Goal: Obtain resource: Obtain resource

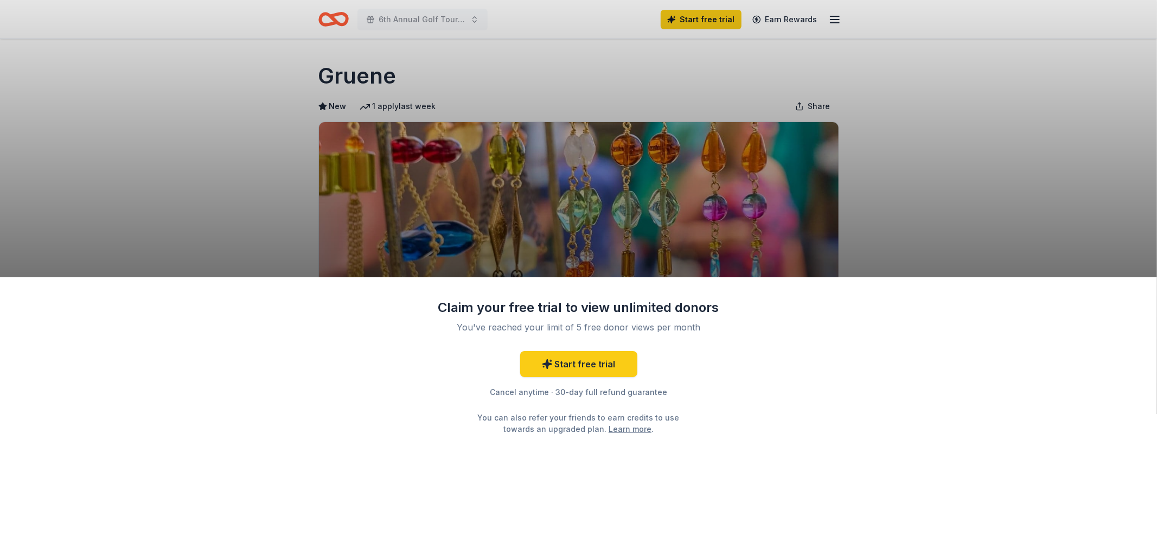
click at [888, 127] on div "Claim your free trial to view unlimited donors You've reached your limit of 5 f…" at bounding box center [578, 277] width 1157 height 554
click at [463, 20] on div "Claim your free trial to view unlimited donors You've reached your limit of 5 f…" at bounding box center [578, 277] width 1157 height 554
click at [1146, 297] on div "Claim your free trial to view unlimited donors You've reached your limit of 5 f…" at bounding box center [578, 415] width 1157 height 277
click at [921, 174] on div "Claim your free trial to view unlimited donors You've reached your limit of 5 f…" at bounding box center [578, 277] width 1157 height 554
click at [523, 76] on div "Claim your free trial to view unlimited donors You've reached your limit of 5 f…" at bounding box center [578, 277] width 1157 height 554
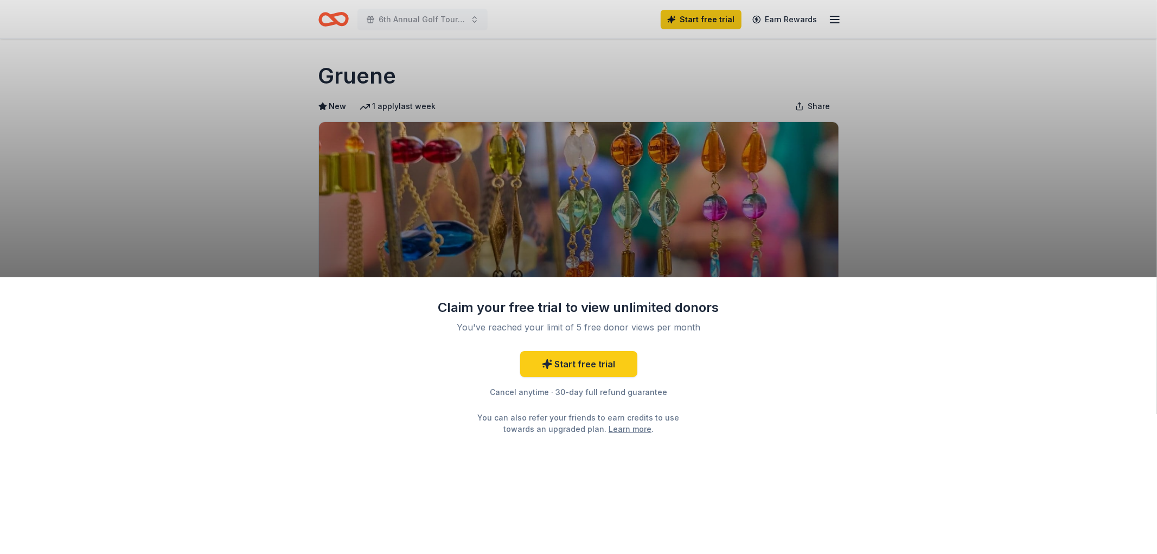
drag, startPoint x: 740, startPoint y: 301, endPoint x: 803, endPoint y: 297, distance: 63.0
click at [748, 300] on div "Claim your free trial to view unlimited donors You've reached your limit of 5 f…" at bounding box center [578, 415] width 1157 height 277
click at [934, 203] on div "Claim your free trial to view unlimited donors You've reached your limit of 5 f…" at bounding box center [578, 277] width 1157 height 554
click at [761, 25] on div "Claim your free trial to view unlimited donors You've reached your limit of 5 f…" at bounding box center [578, 277] width 1157 height 554
click at [639, 24] on div "Claim your free trial to view unlimited donors You've reached your limit of 5 f…" at bounding box center [578, 277] width 1157 height 554
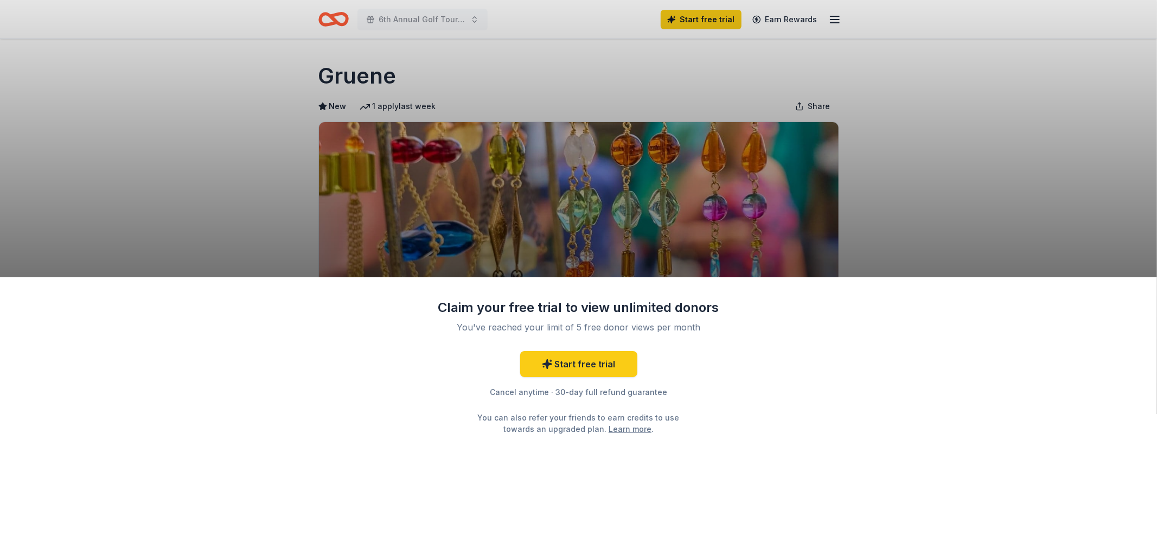
click at [429, 14] on div "Claim your free trial to view unlimited donors You've reached your limit of 5 f…" at bounding box center [578, 277] width 1157 height 554
